Goal: Task Accomplishment & Management: Complete application form

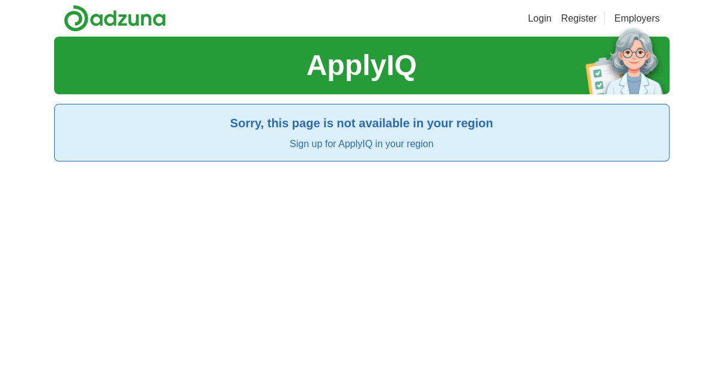
click at [573, 21] on link "Register" at bounding box center [578, 18] width 36 height 14
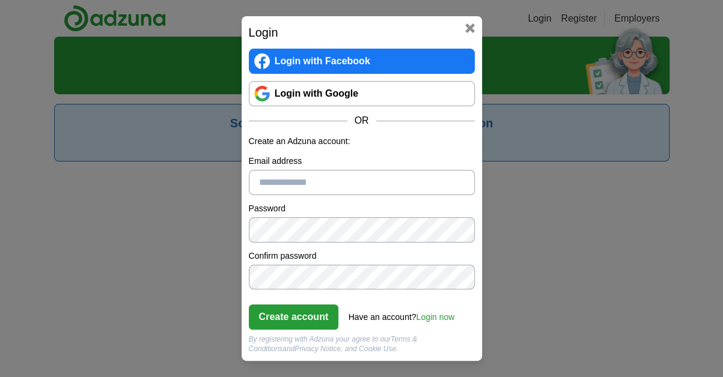
click at [307, 92] on link "Login with Google" at bounding box center [362, 93] width 226 height 25
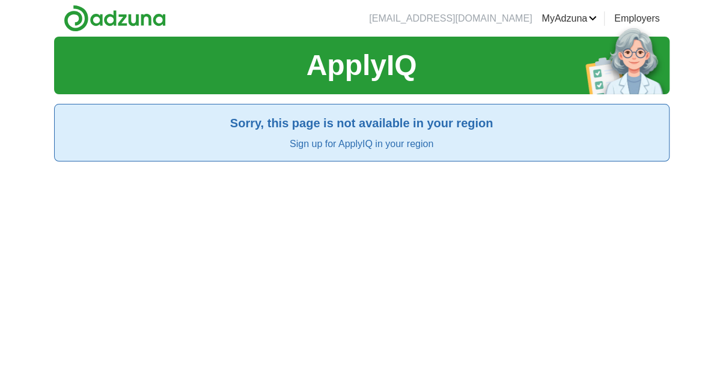
click at [336, 71] on h1 "ApplyIQ" at bounding box center [361, 65] width 111 height 43
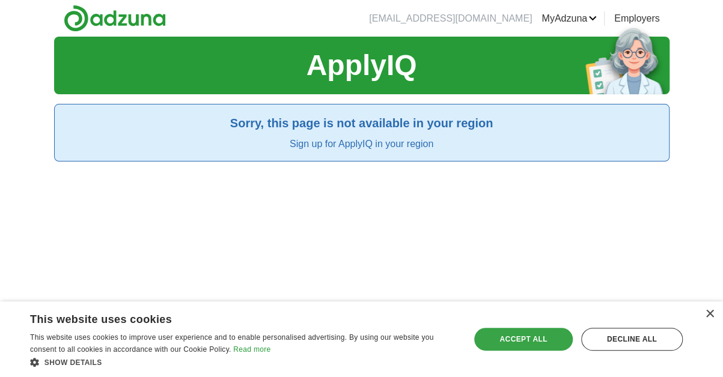
click at [495, 342] on div "Accept all" at bounding box center [523, 339] width 98 height 23
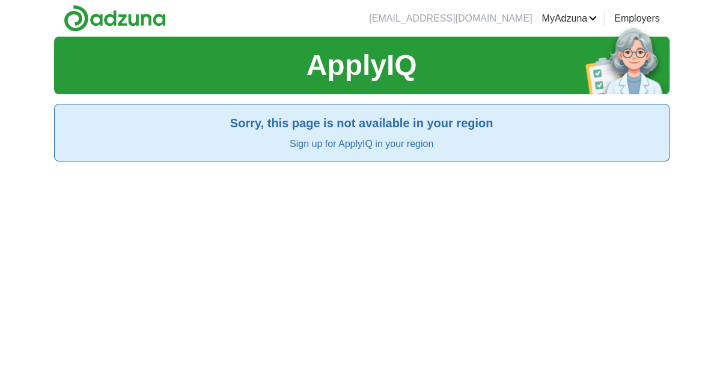
click at [0, 0] on link "Resumes" at bounding box center [0, 0] width 0 height 0
click at [407, 142] on link "Sign up for ApplyIQ in your region" at bounding box center [362, 144] width 144 height 10
